Goal: Task Accomplishment & Management: Manage account settings

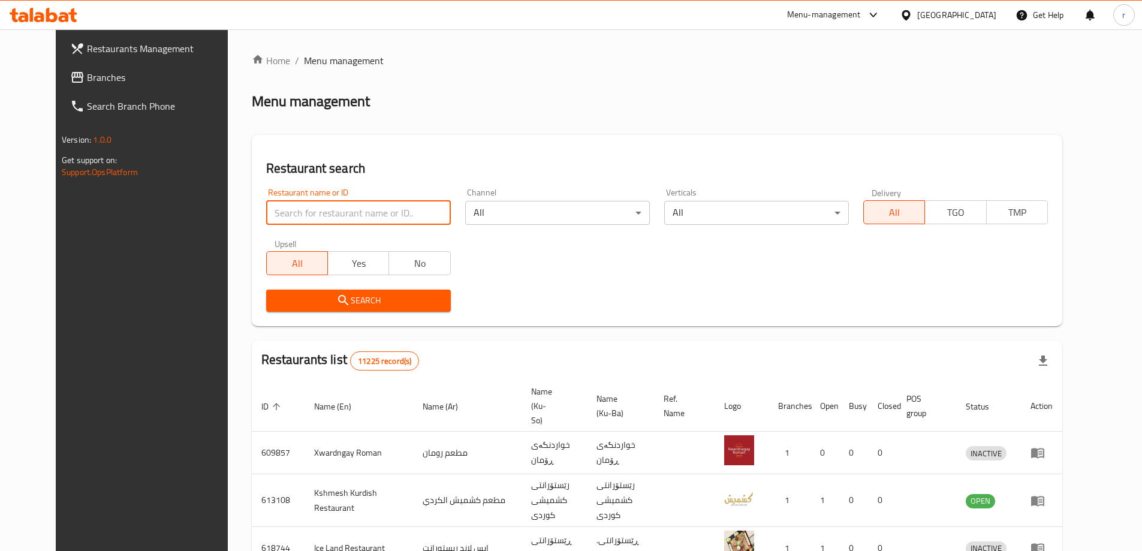
click at [290, 217] on input "search" at bounding box center [358, 213] width 185 height 24
type input "[PERSON_NAME]"
click at [276, 303] on span "Search" at bounding box center [358, 300] width 165 height 15
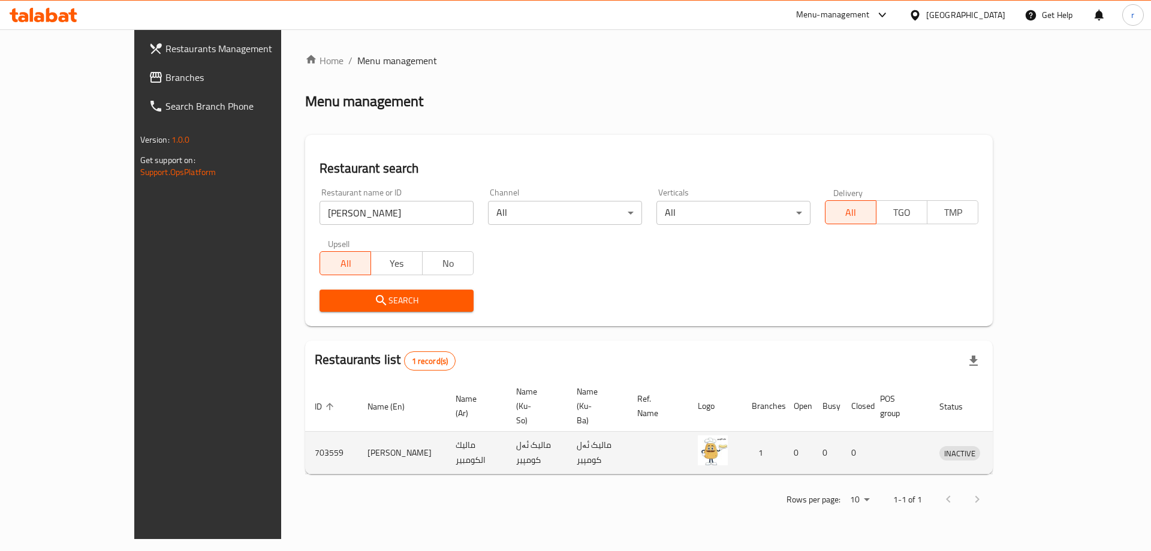
click at [1016, 451] on icon "enhanced table" at bounding box center [1014, 453] width 4 height 5
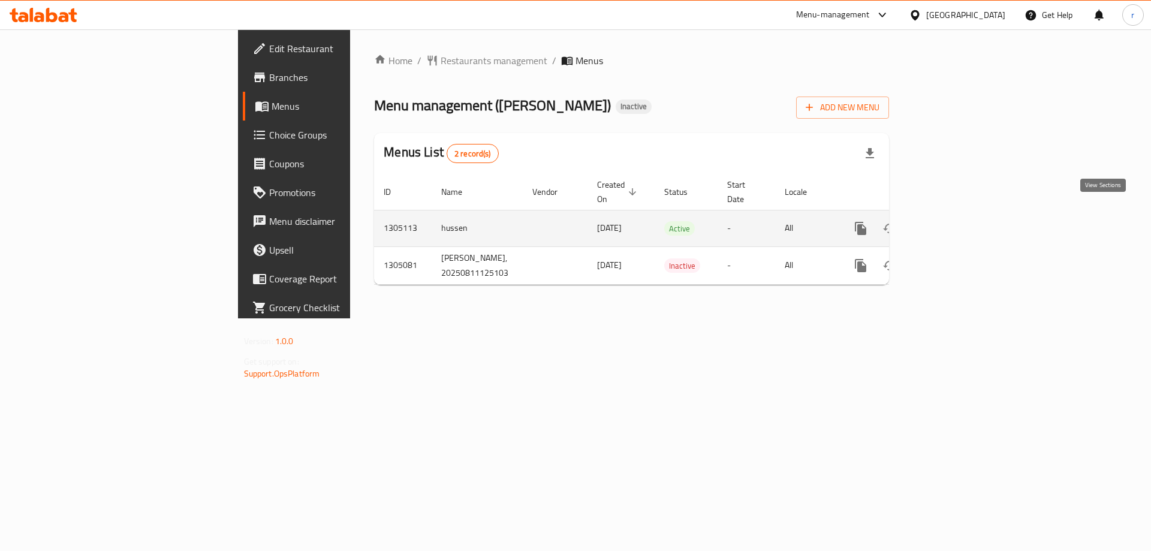
click at [954, 221] on icon "enhanced table" at bounding box center [947, 228] width 14 height 14
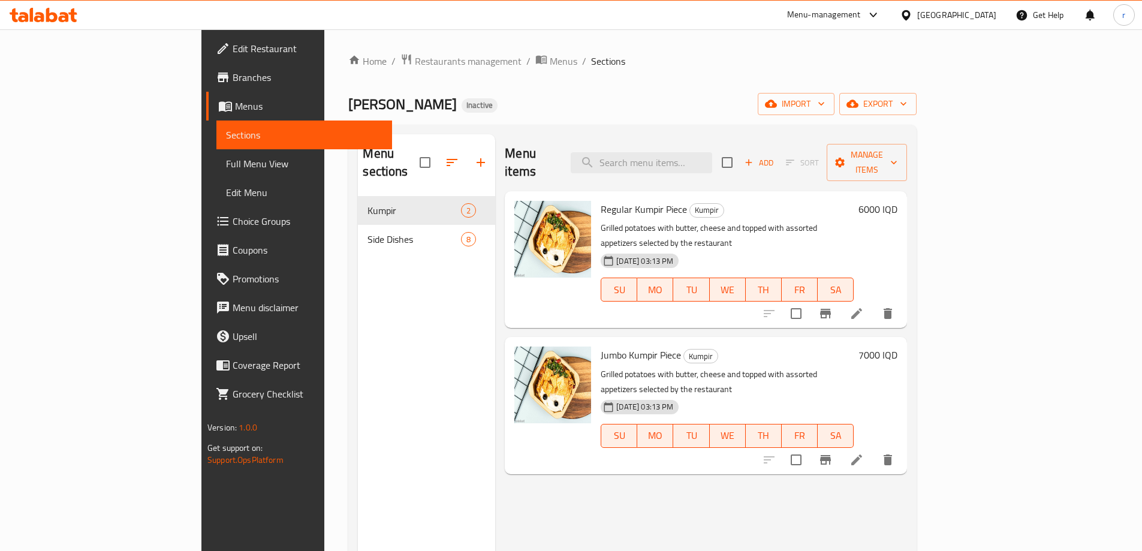
click at [226, 157] on span "Full Menu View" at bounding box center [304, 163] width 156 height 14
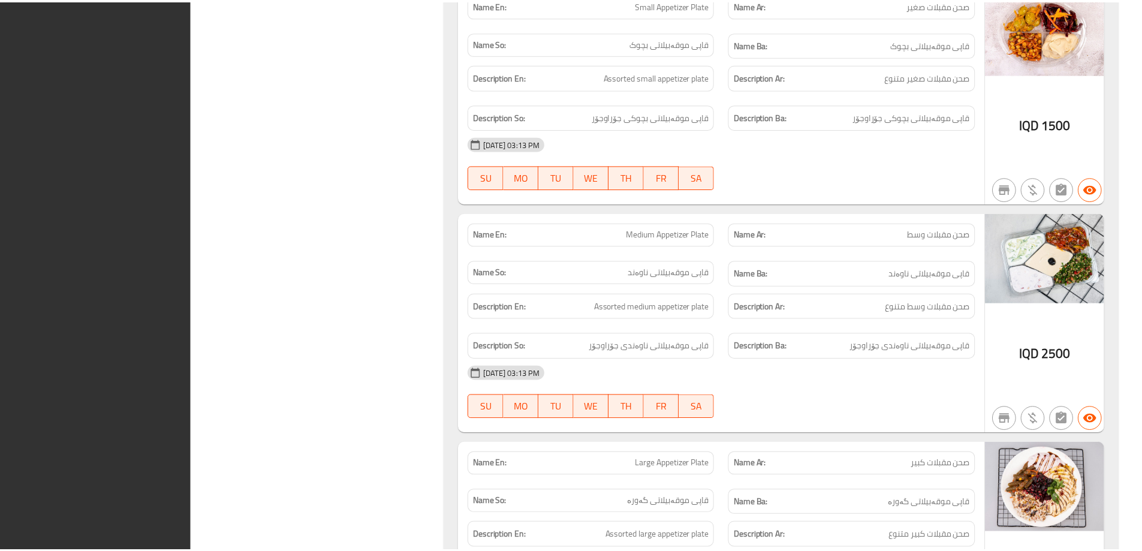
scroll to position [2110, 0]
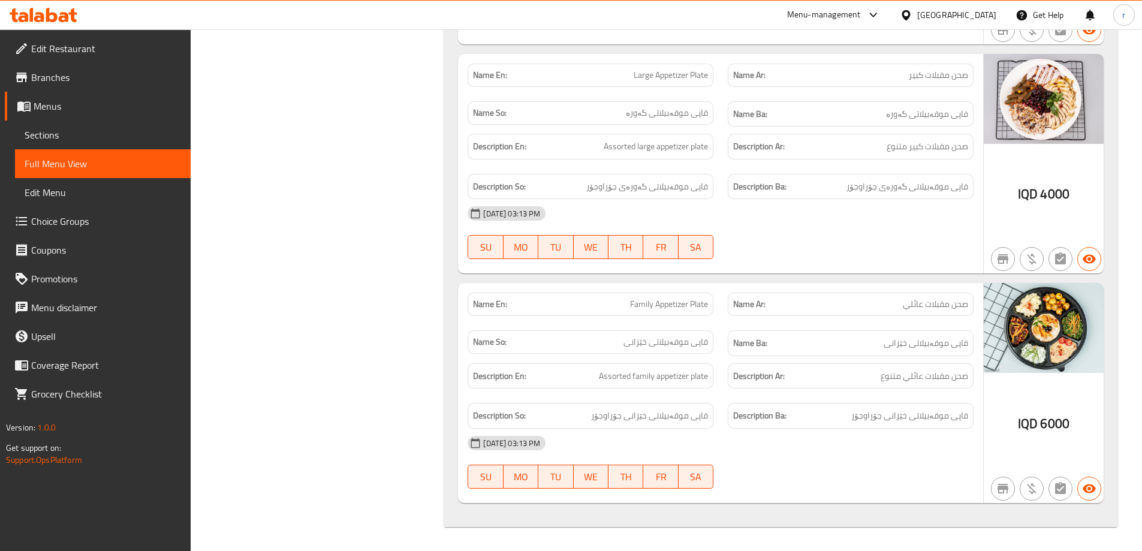
click at [132, 82] on span "Branches" at bounding box center [106, 77] width 150 height 14
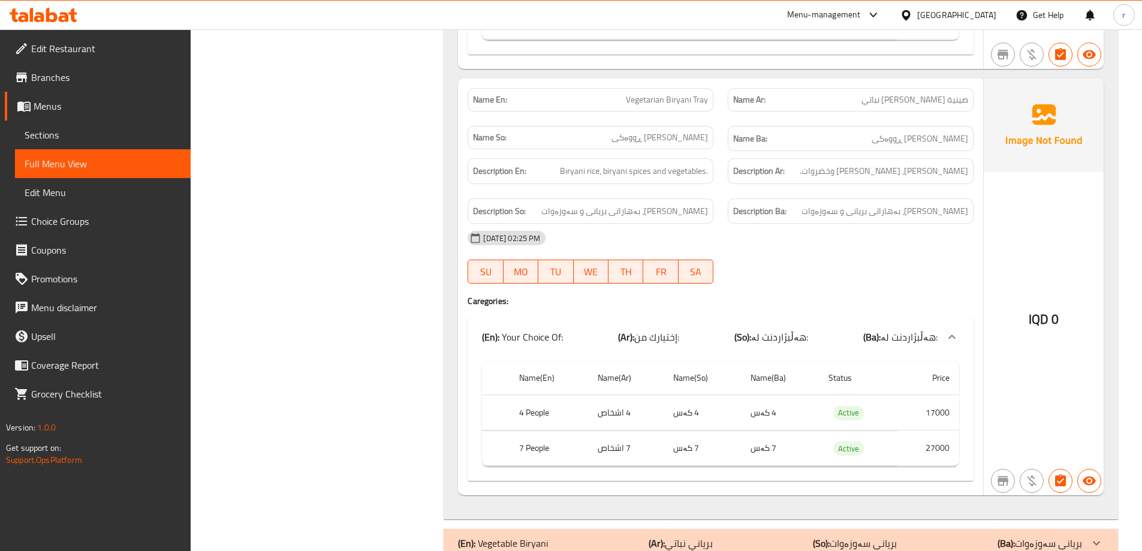
scroll to position [2620, 0]
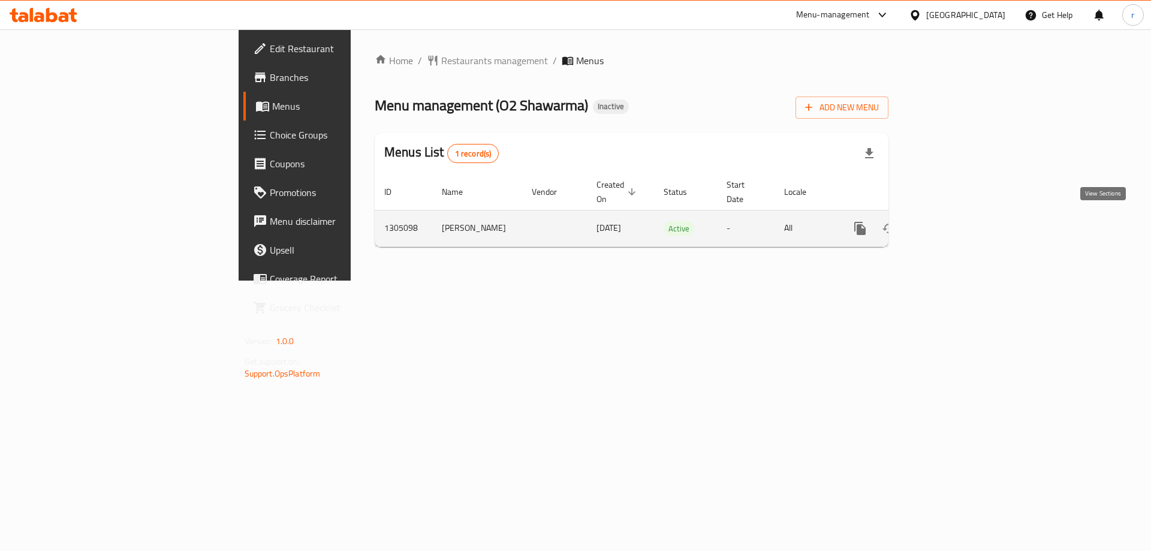
click at [954, 221] on icon "enhanced table" at bounding box center [946, 228] width 14 height 14
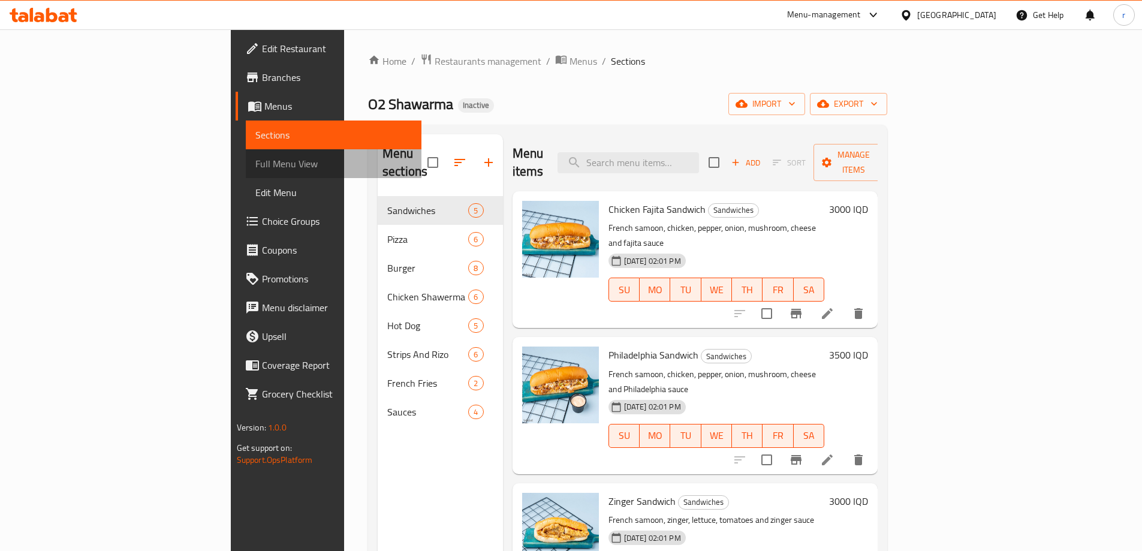
click at [255, 161] on span "Full Menu View" at bounding box center [333, 163] width 156 height 14
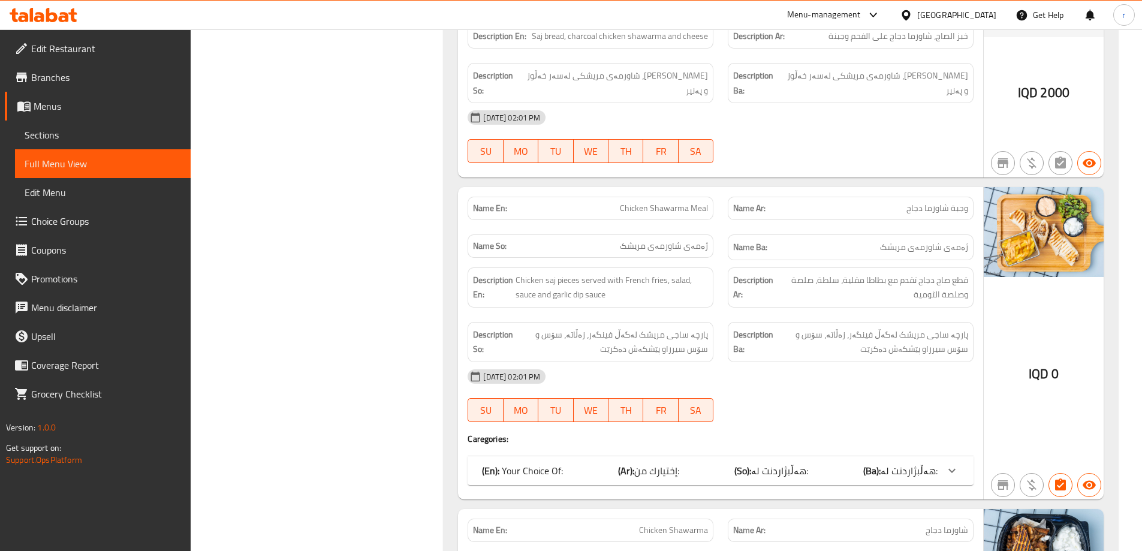
scroll to position [5674, 0]
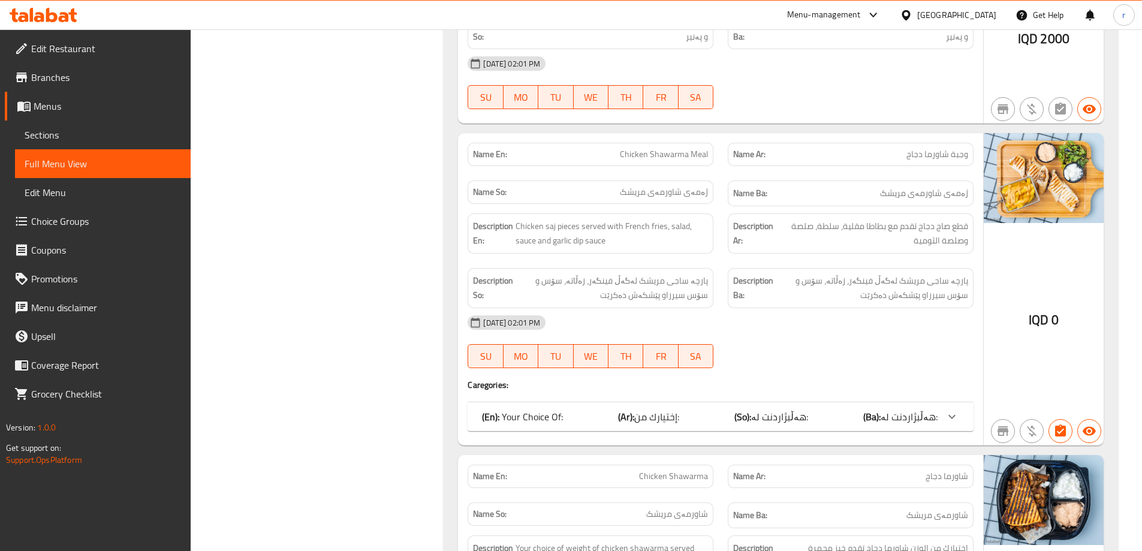
click at [738, 409] on div "(En): Your Choice Of: (Ar): إختيارك من: (So): هەڵبژاردنت لە: (Ba): هەڵبژاردنت ل…" at bounding box center [710, 416] width 456 height 14
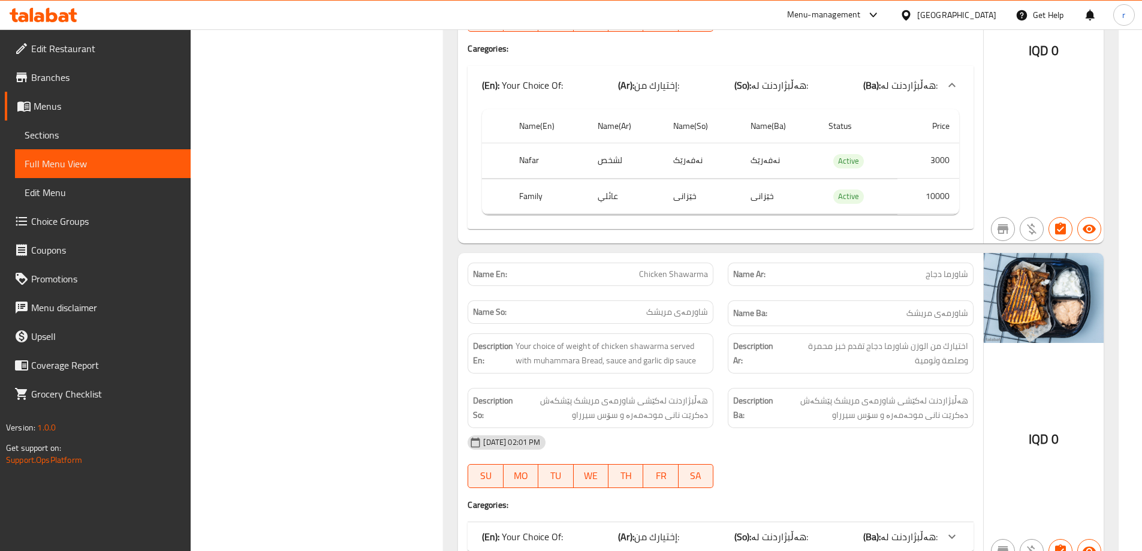
scroll to position [6073, 0]
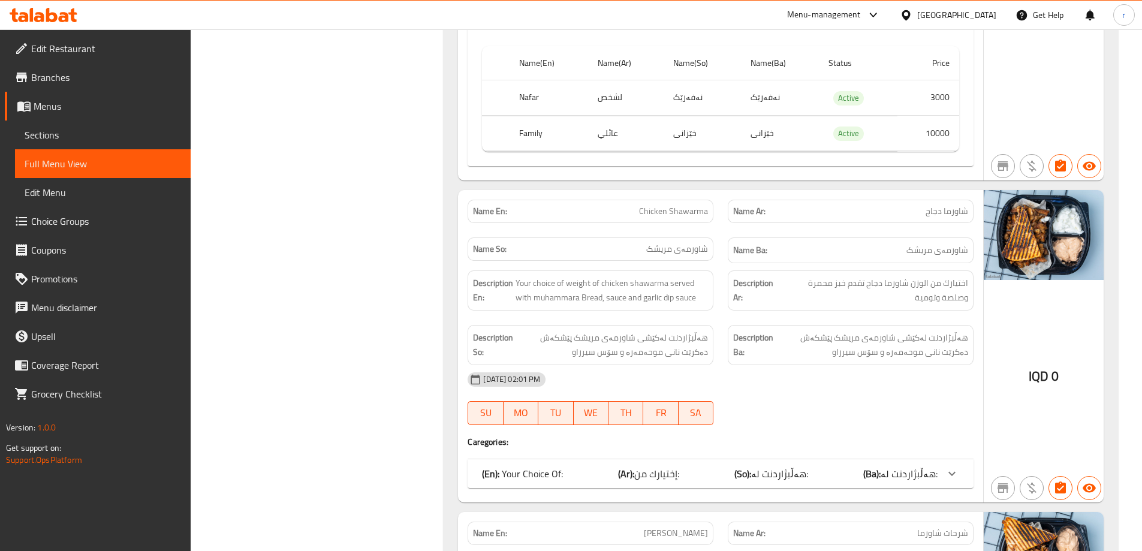
click at [729, 41] on div "(En): Your Choice Of: (Ar): إختيارك من: (So): هەڵبژاردنت لە: (Ba): هەڵبژاردنت ل…" at bounding box center [720, 22] width 506 height 38
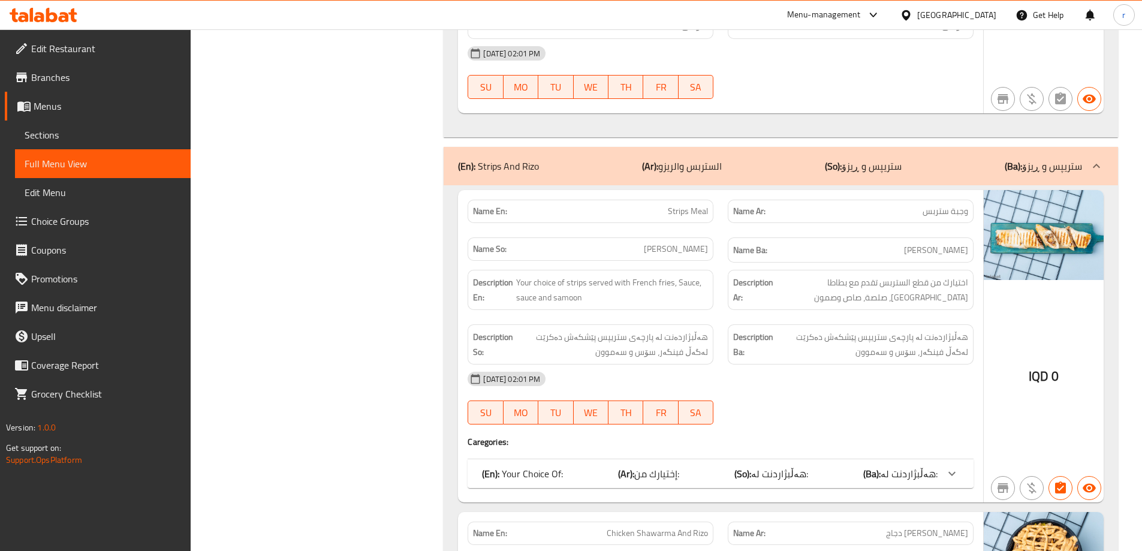
scroll to position [8471, 0]
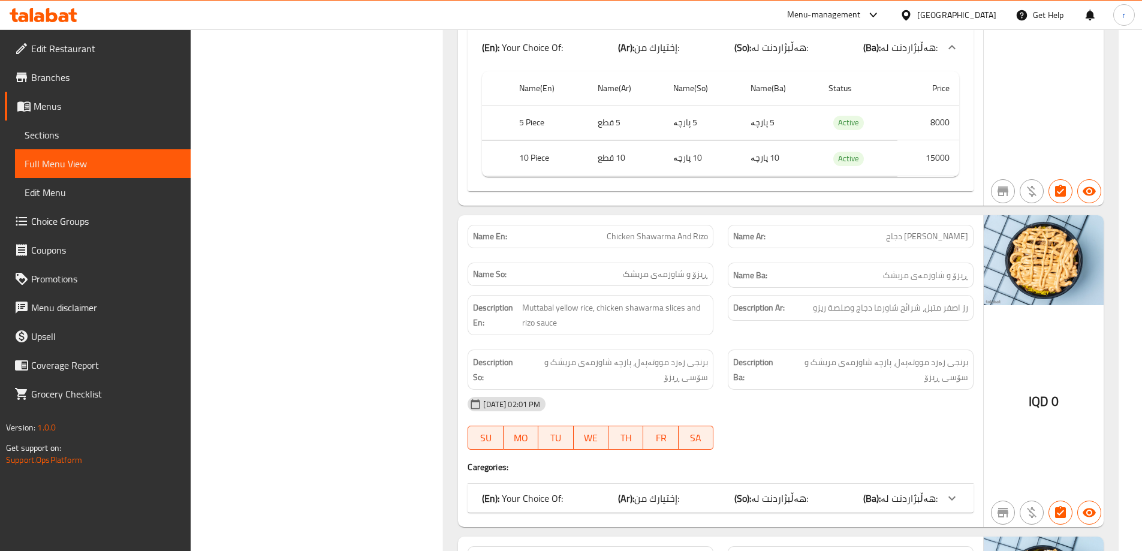
scroll to position [8950, 0]
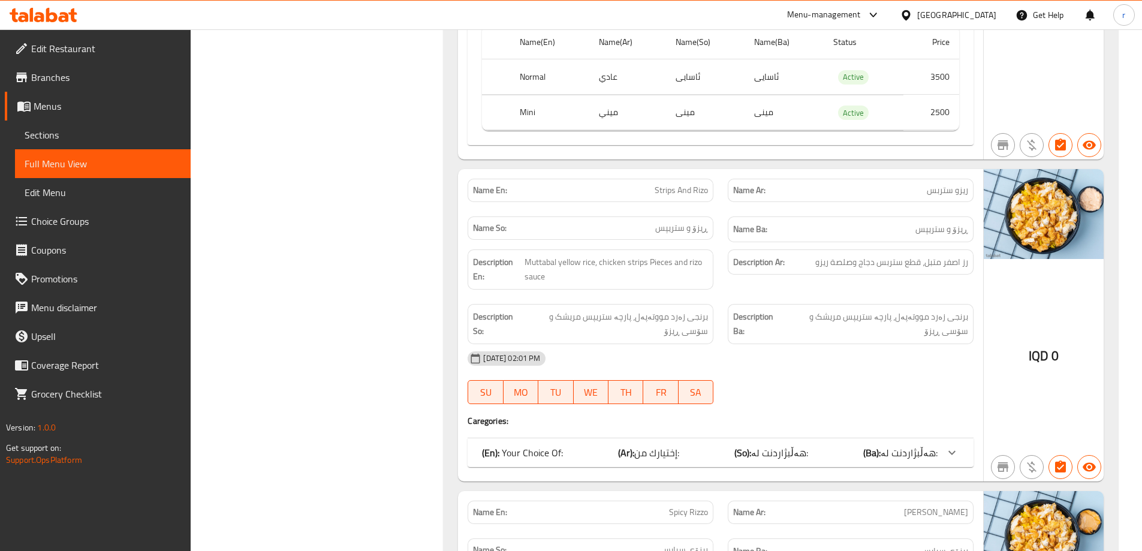
scroll to position [9430, 0]
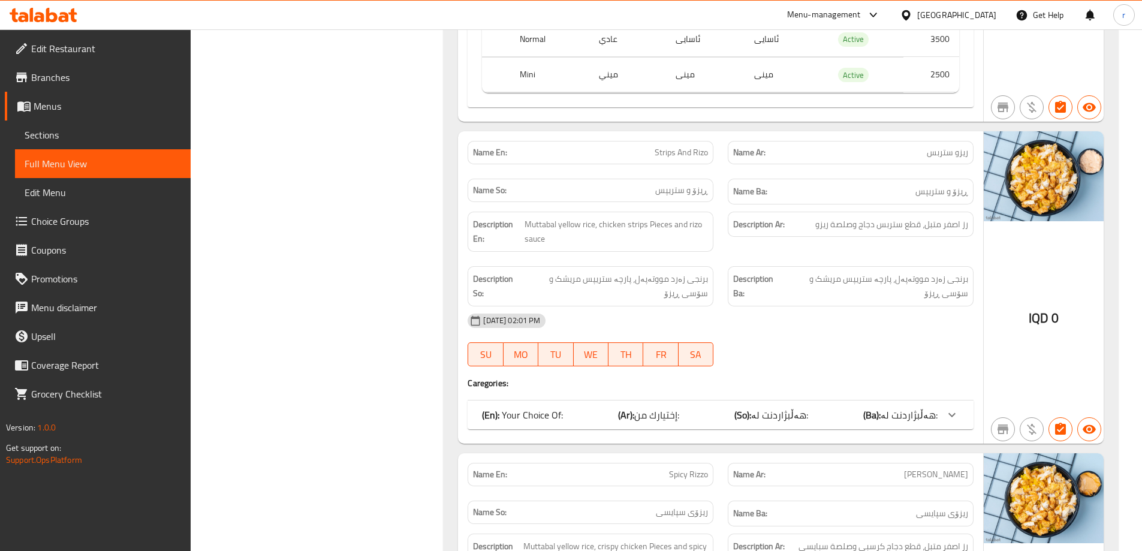
drag, startPoint x: 685, startPoint y: 357, endPoint x: 689, endPoint y: 346, distance: 11.6
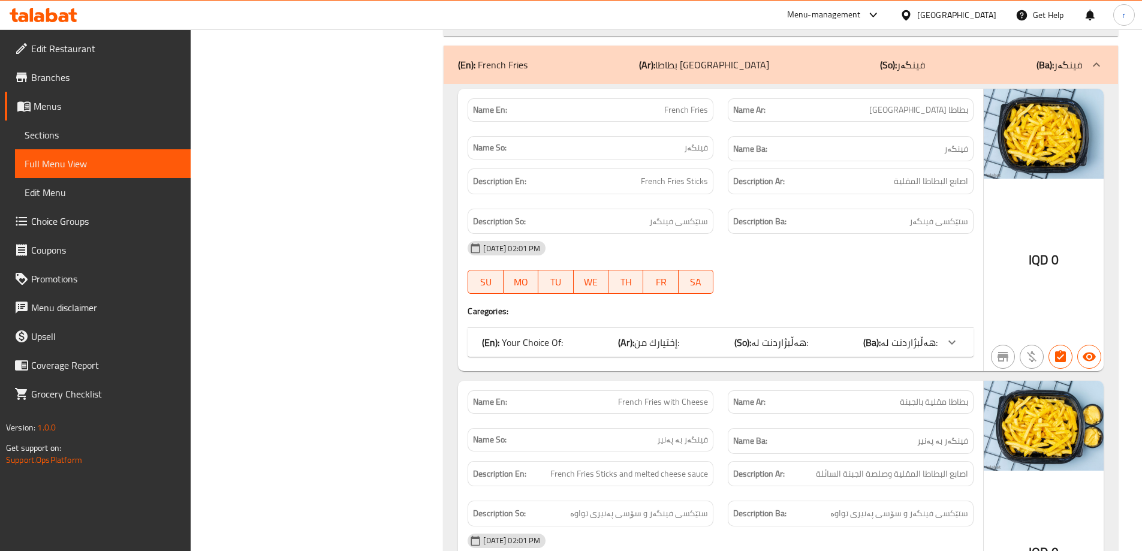
scroll to position [10788, 0]
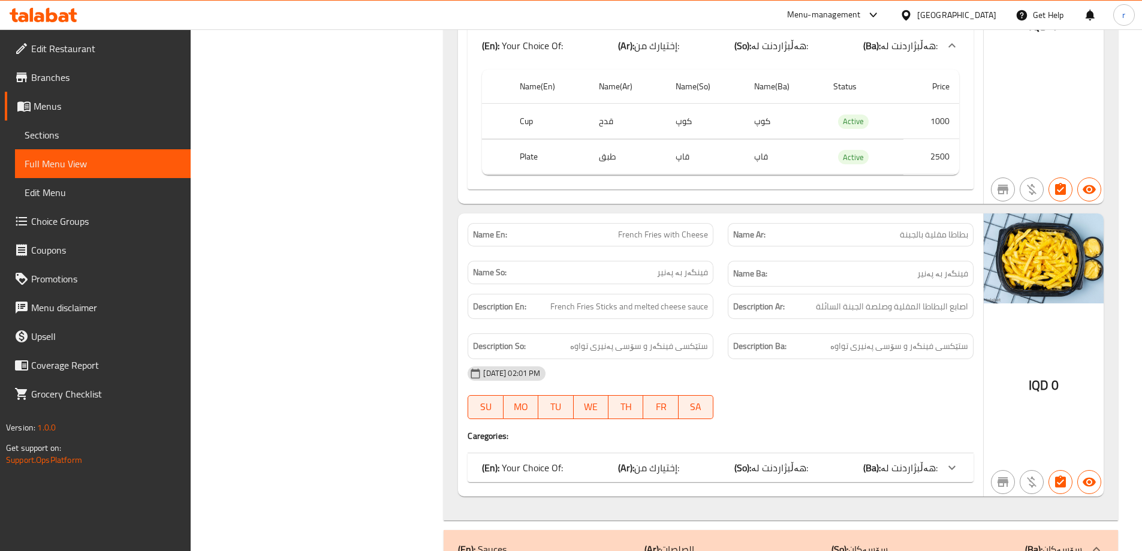
scroll to position [11108, 0]
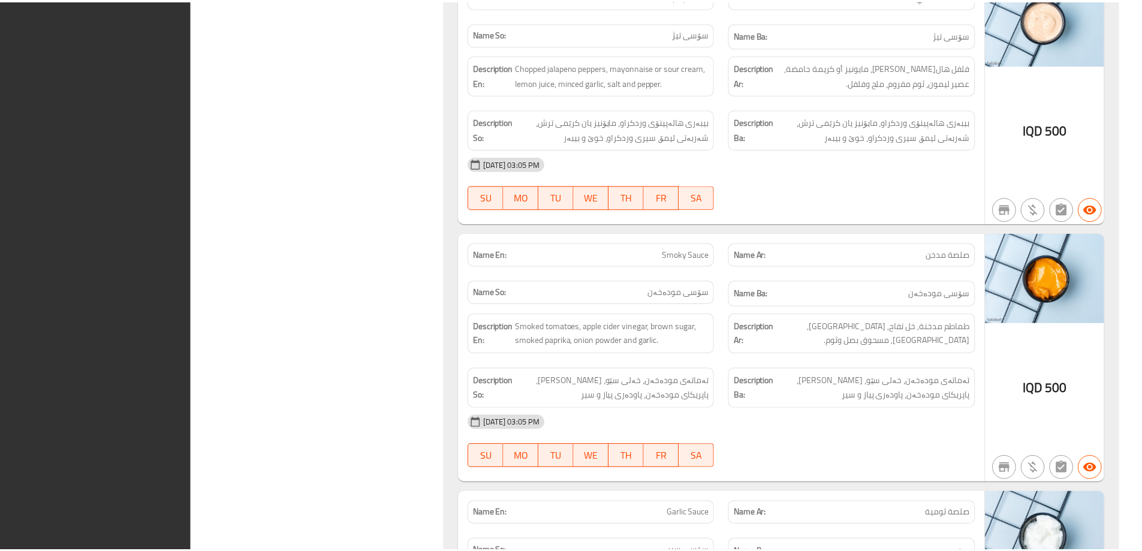
scroll to position [12203, 0]
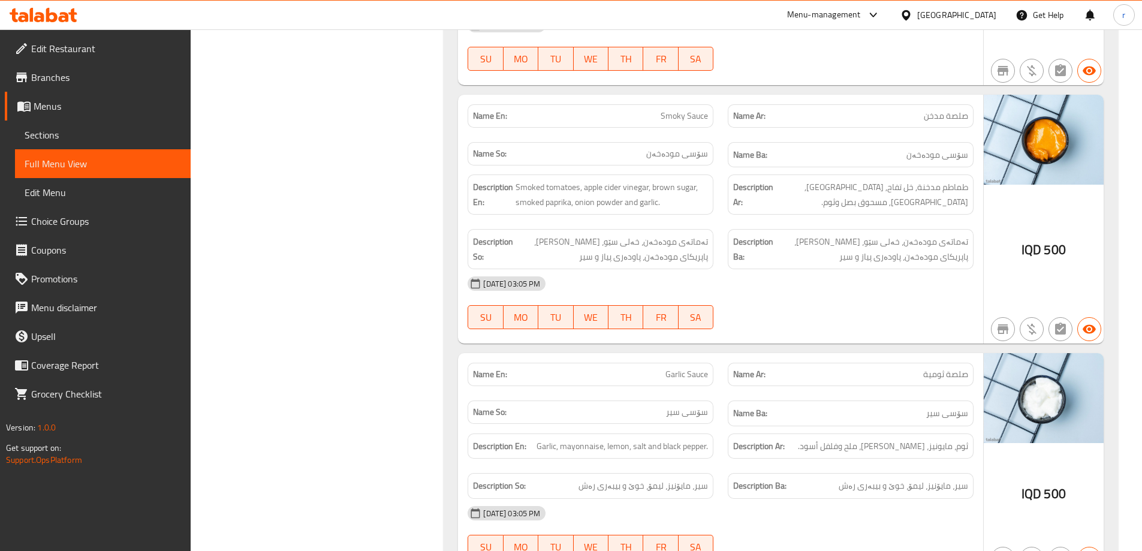
click at [73, 82] on span "Branches" at bounding box center [106, 77] width 150 height 14
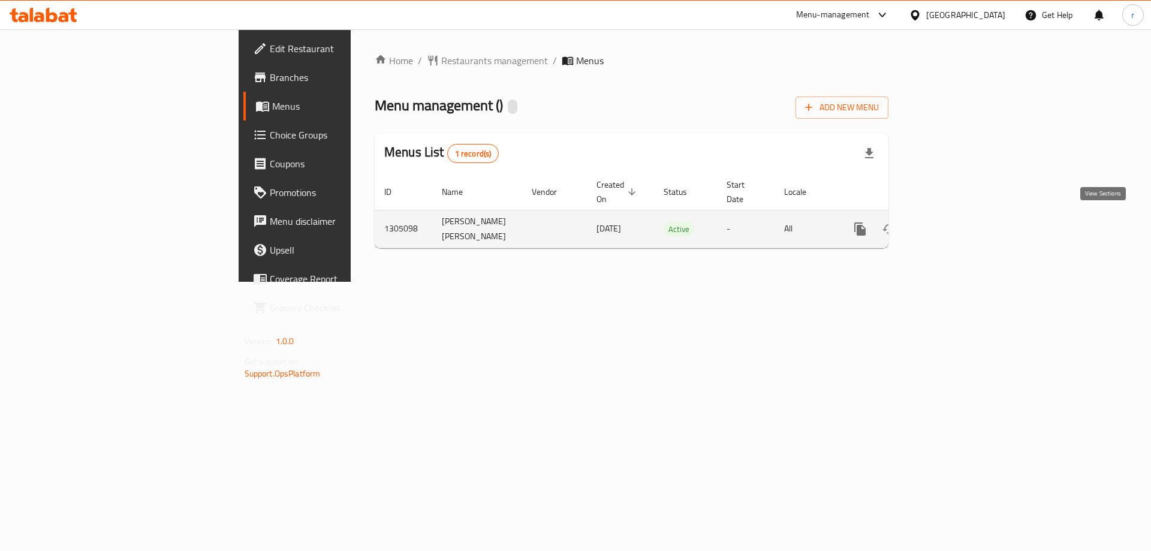
click at [954, 227] on icon "enhanced table" at bounding box center [946, 229] width 14 height 14
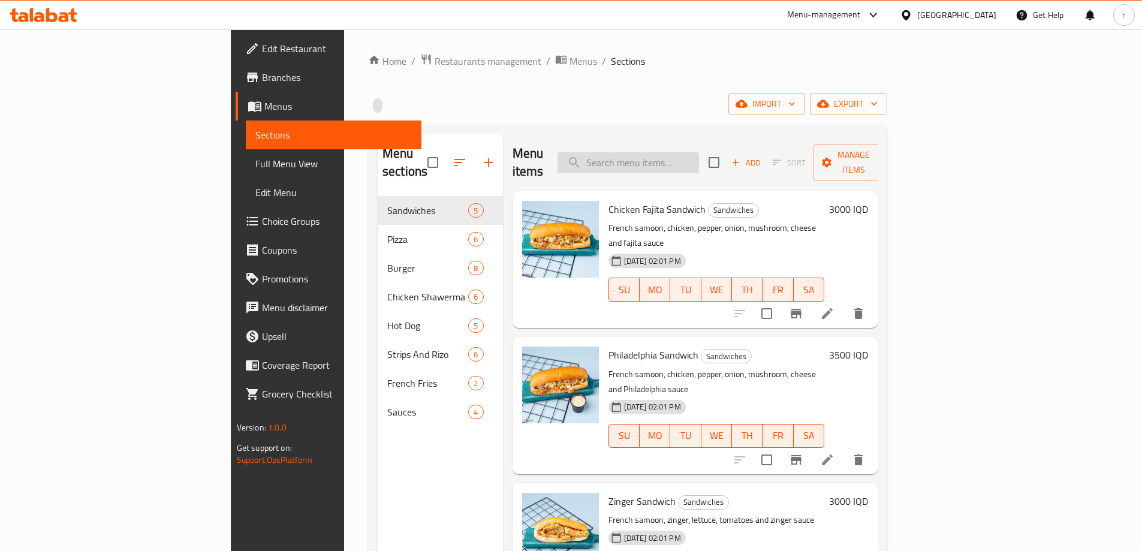
click at [684, 152] on input "search" at bounding box center [627, 162] width 141 height 21
type input "don"
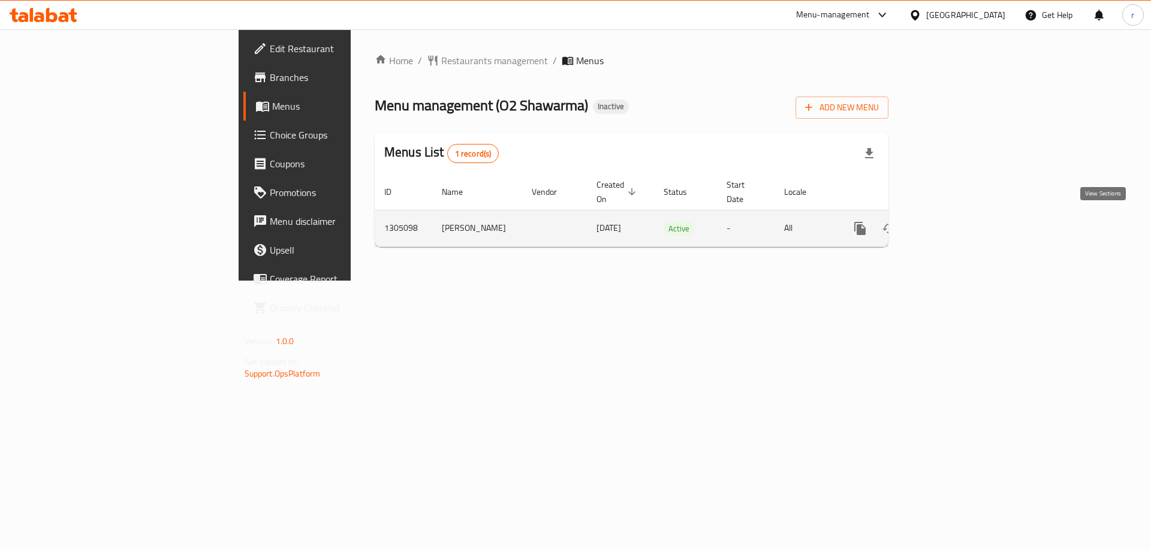
click at [961, 231] on link "enhanced table" at bounding box center [946, 228] width 29 height 29
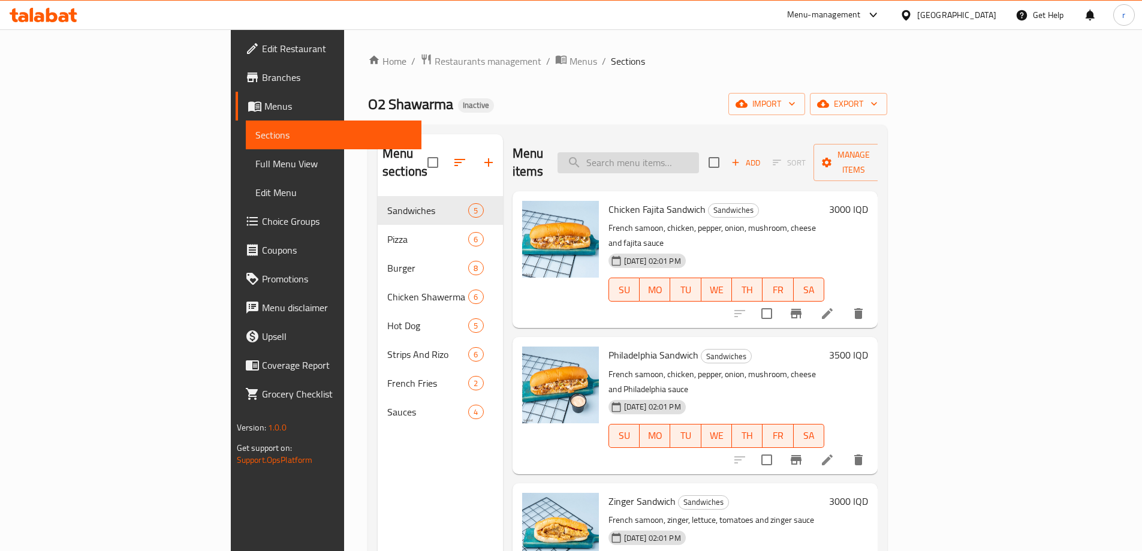
click at [699, 152] on input "search" at bounding box center [627, 162] width 141 height 21
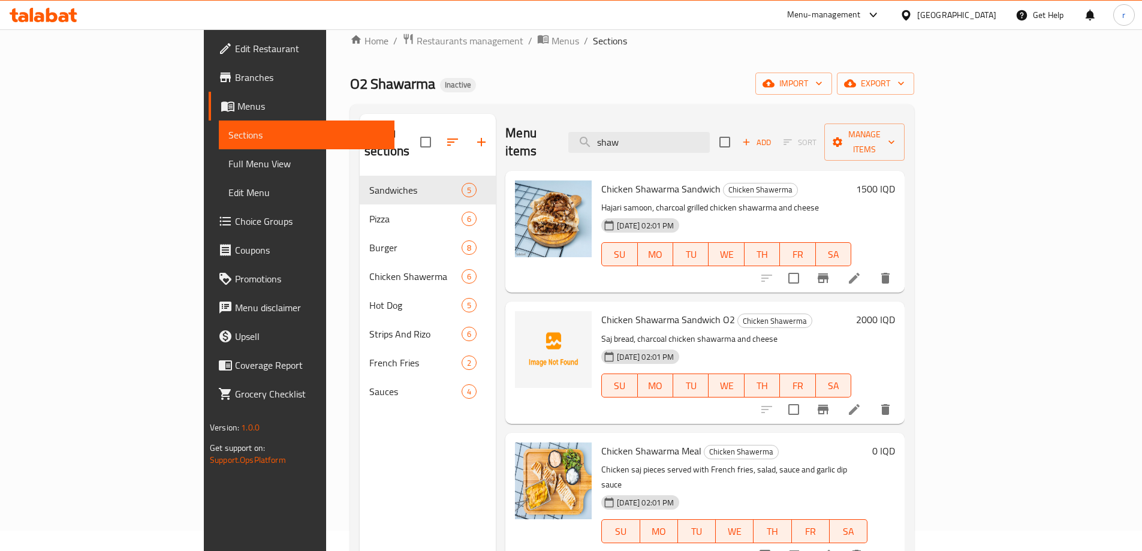
scroll to position [8, 0]
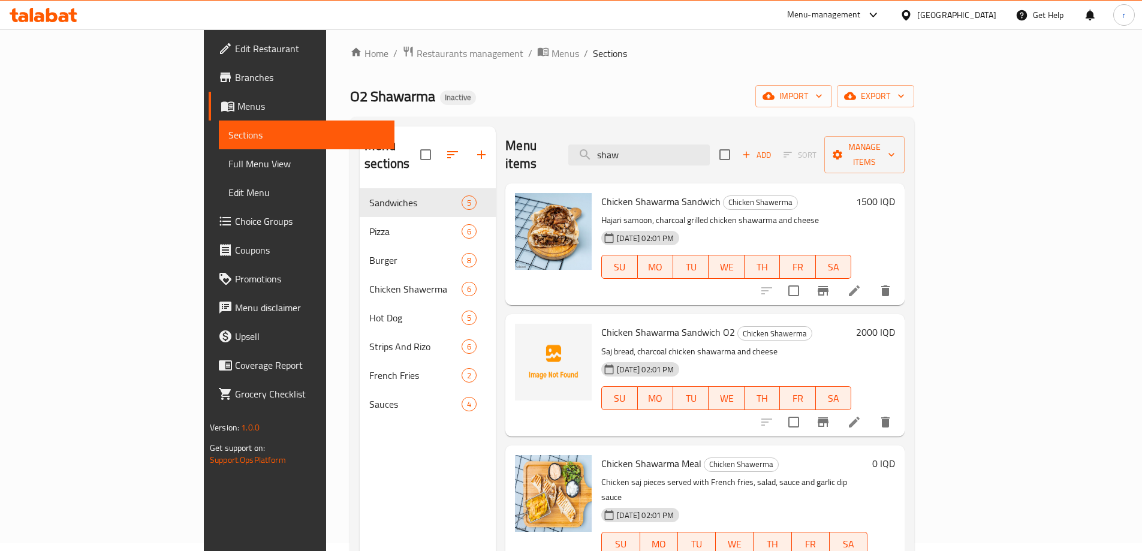
type input "shaw"
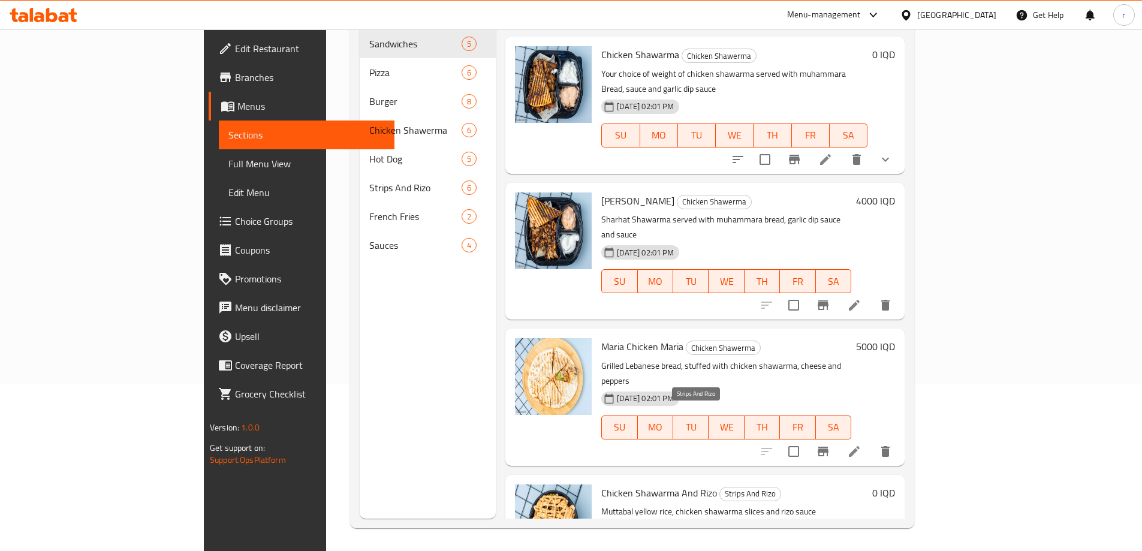
scroll to position [168, 0]
drag, startPoint x: 665, startPoint y: 43, endPoint x: 699, endPoint y: 43, distance: 34.8
click at [696, 65] on p "Your choice of weight of chicken shawarma served with muhammara Bread, sauce an…" at bounding box center [734, 80] width 266 height 30
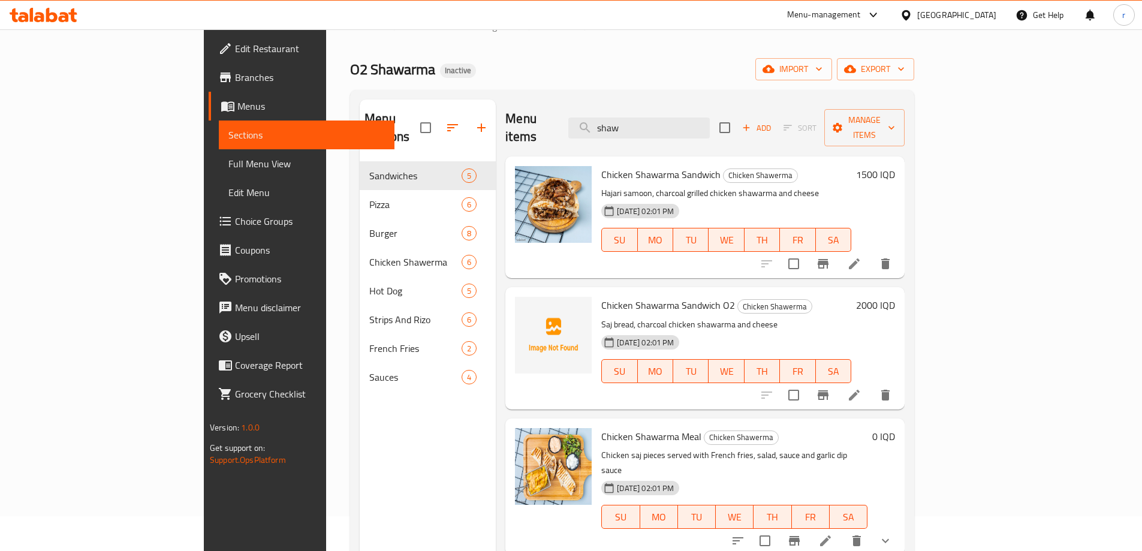
scroll to position [8, 0]
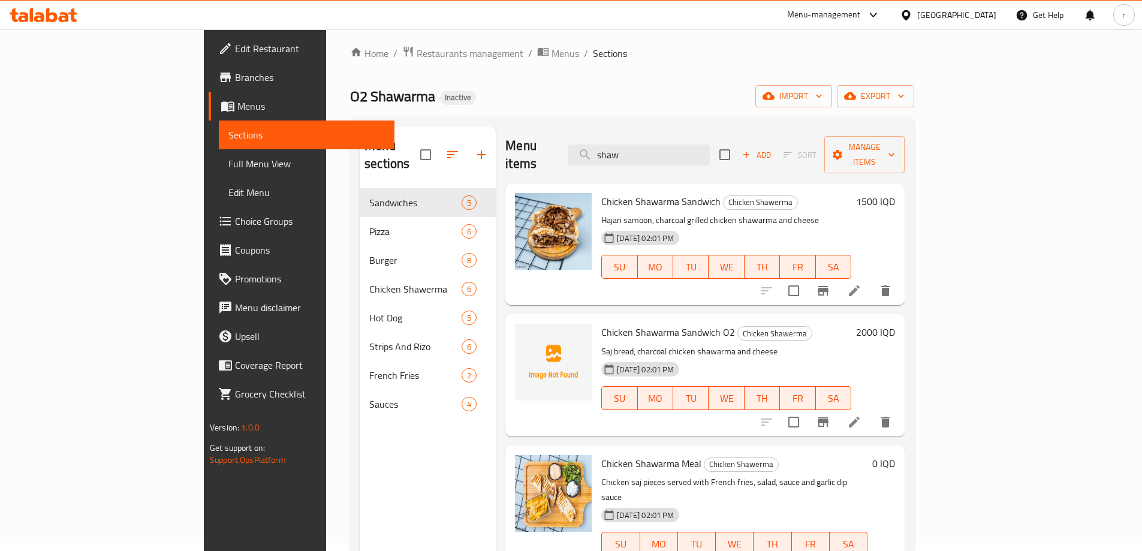
click at [228, 162] on span "Full Menu View" at bounding box center [306, 163] width 156 height 14
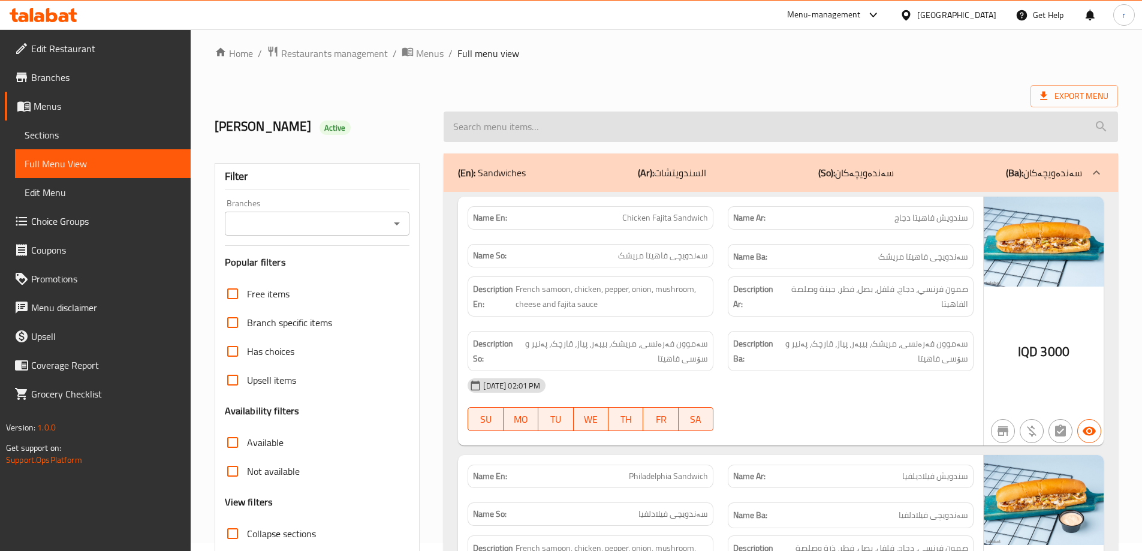
click at [654, 141] on input "search" at bounding box center [781, 126] width 674 height 31
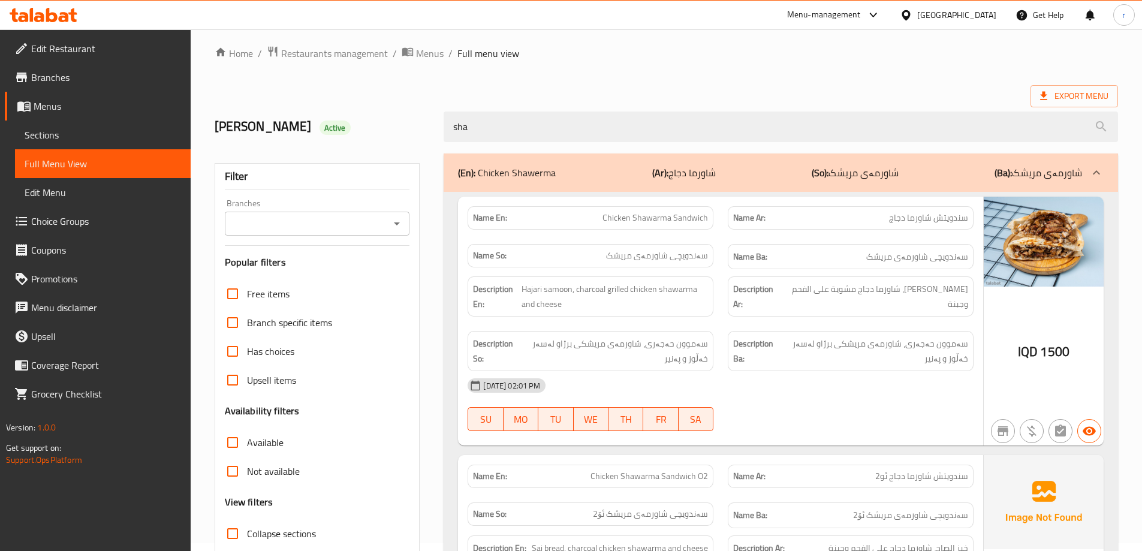
type input "sha"
click at [679, 101] on div "Rahma Mohammed Ahmed Ahmed Active sha" at bounding box center [666, 126] width 918 height 53
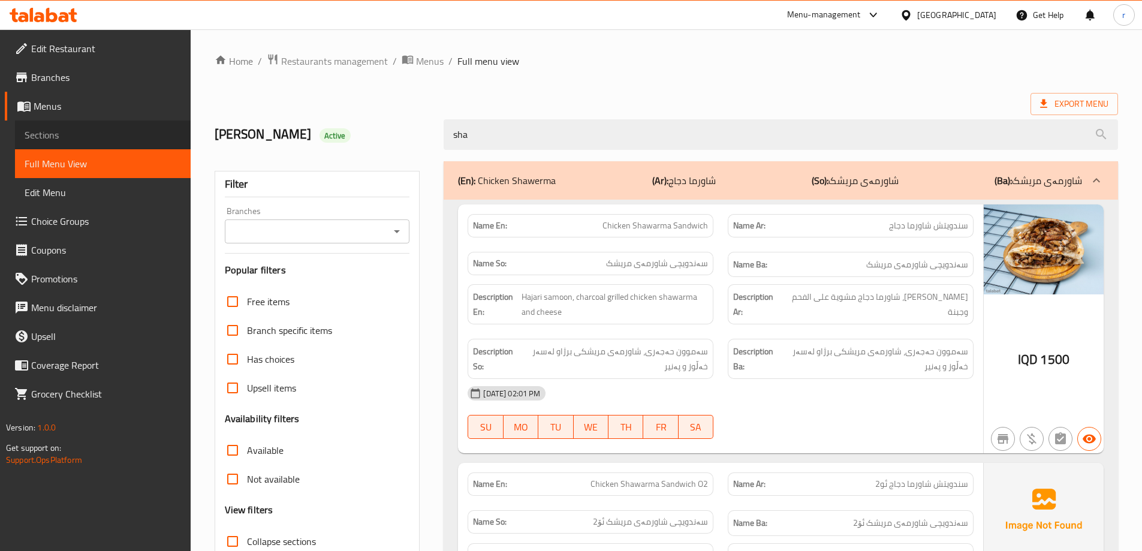
click at [117, 125] on link "Sections" at bounding box center [103, 134] width 176 height 29
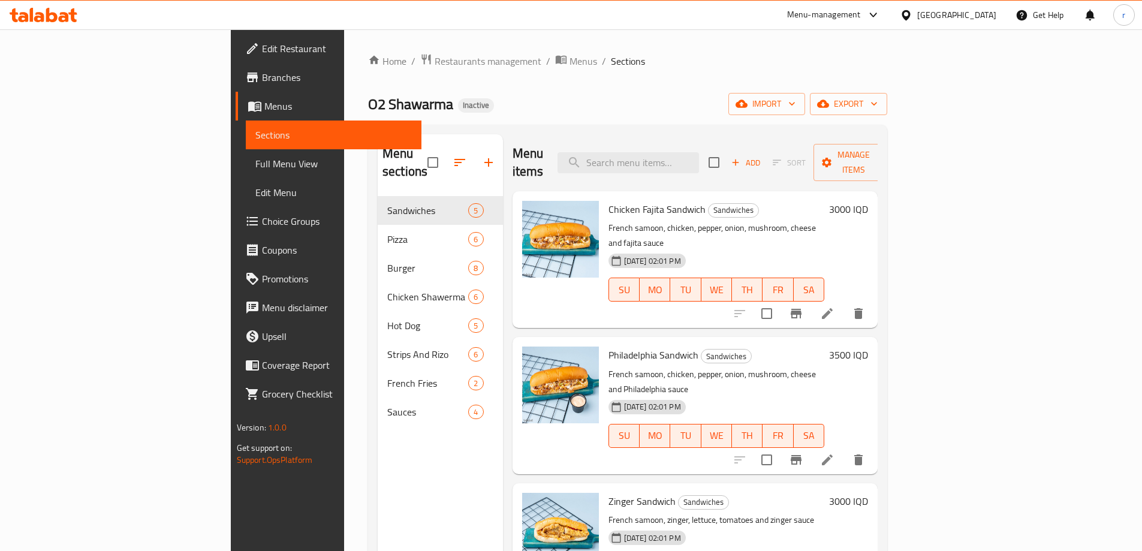
click at [236, 58] on link "Edit Restaurant" at bounding box center [329, 48] width 186 height 29
